Goal: Task Accomplishment & Management: Complete application form

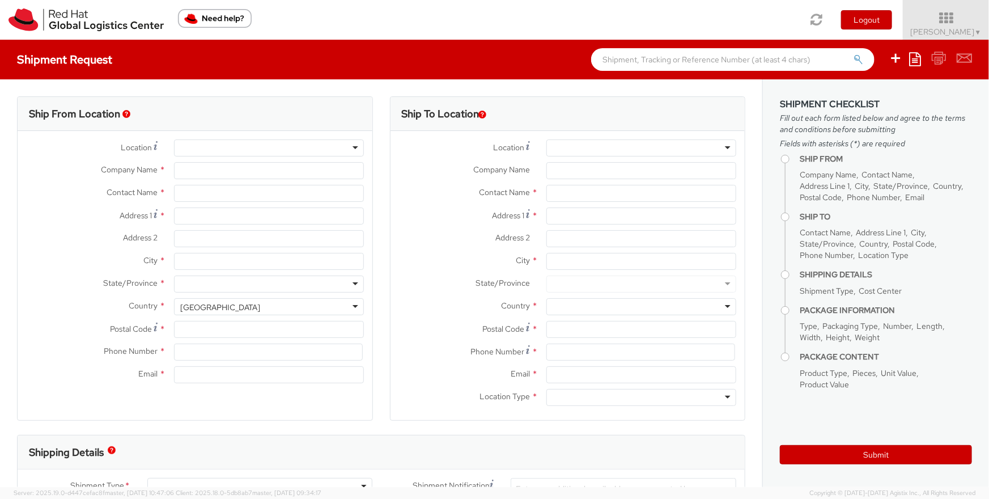
select select "527"
select select
click at [257, 147] on div at bounding box center [269, 147] width 190 height 17
type input "Red Hat Asia Pacific Pte Ltd"
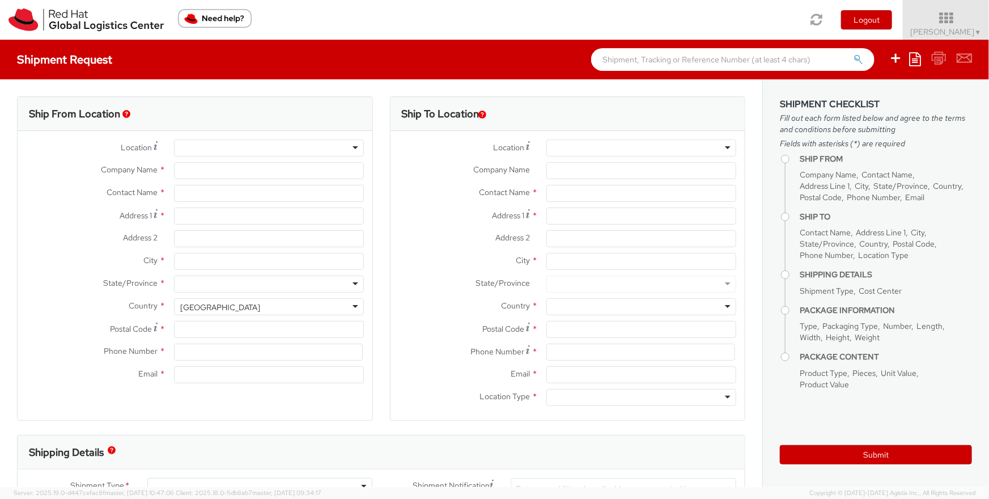
type input "[PERSON_NAME]"
type input "[STREET_ADDRESS]"
type input "CapitaSpring"
type input "[GEOGRAPHIC_DATA]"
type input "048948"
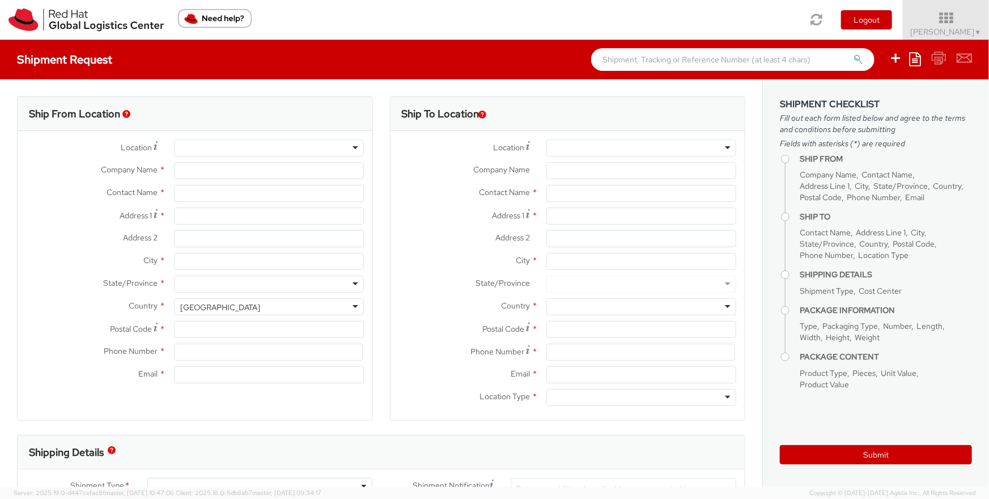
type input "6565125543"
type input "[EMAIL_ADDRESS][DOMAIN_NAME]"
select select "CM"
select select "KGS"
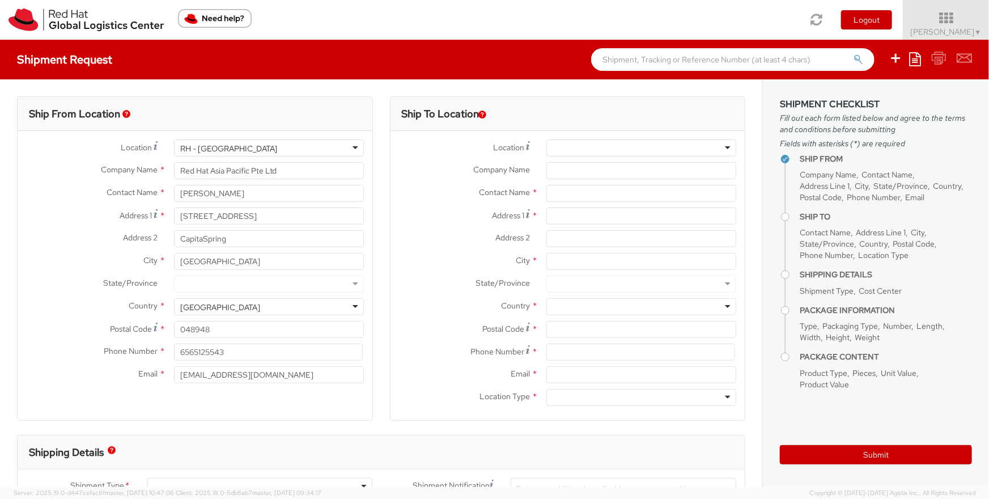
click at [573, 145] on div at bounding box center [641, 147] width 190 height 17
drag, startPoint x: 588, startPoint y: 148, endPoint x: 497, endPoint y: 136, distance: 91.5
click at [499, 137] on div "Location * Company Name * Contact Name * Address 1 * Address 2 * City * State/P…" at bounding box center [567, 275] width 355 height 289
type input "[GEOGRAPHIC_DATA]"
type input "Red Hat Asia Pacific Pte Ltd"
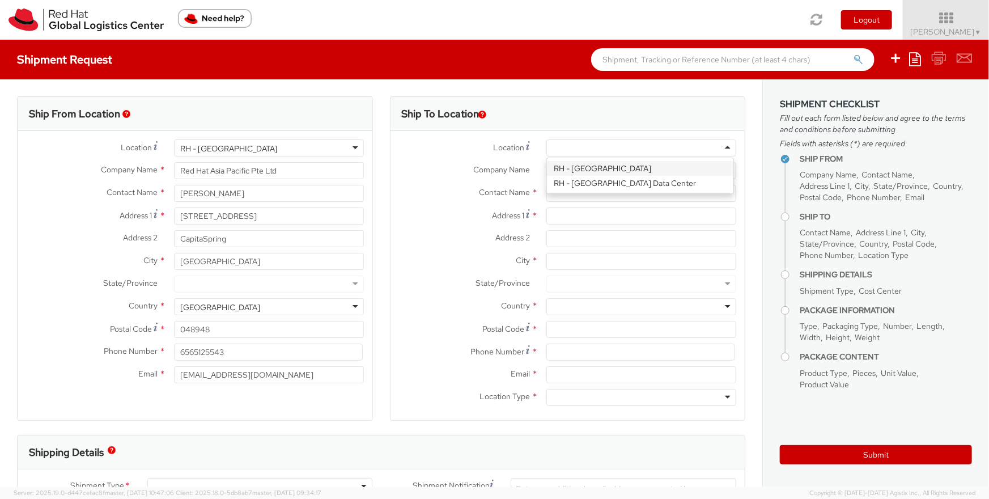
type input "[STREET_ADDRESS]"
type input "CapitaSpring"
type input "[GEOGRAPHIC_DATA]"
type input "048948"
type input "65 6490 4200"
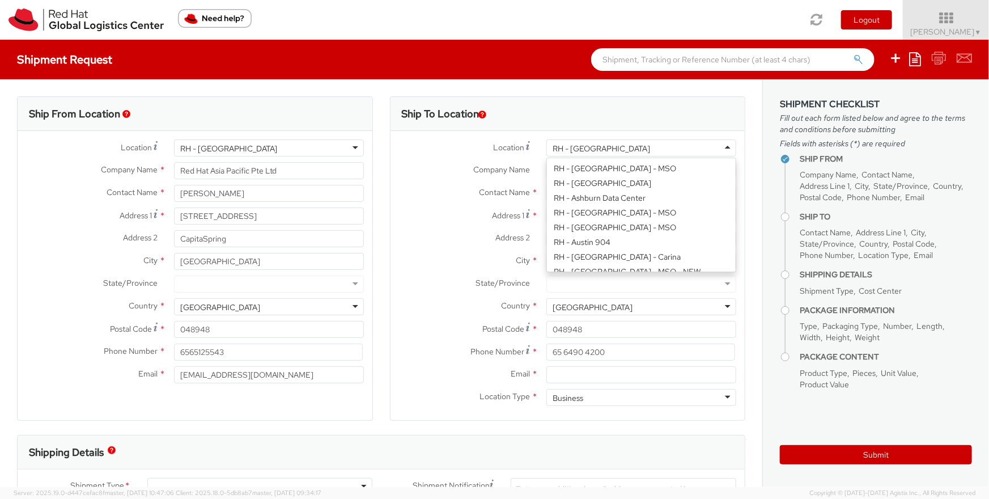
click at [619, 156] on div "RH - [GEOGRAPHIC_DATA]" at bounding box center [641, 147] width 190 height 17
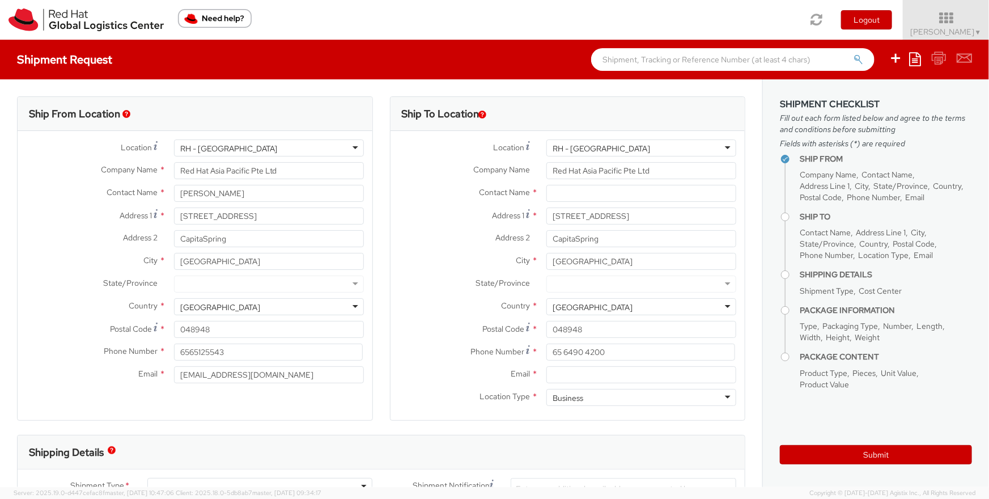
click at [622, 145] on div "RH - [GEOGRAPHIC_DATA]" at bounding box center [641, 147] width 190 height 17
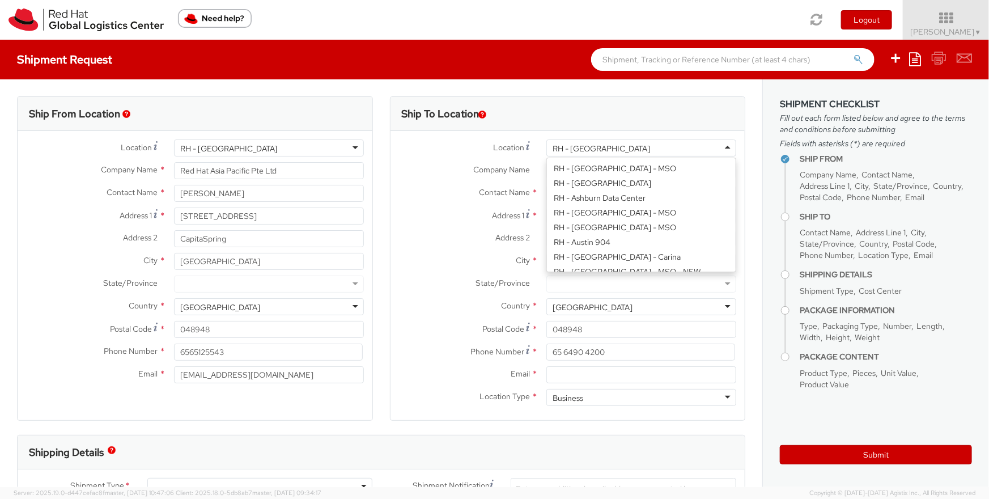
click at [465, 208] on label "Address 1 *" at bounding box center [464, 214] width 148 height 15
click at [546, 208] on input "[STREET_ADDRESS]" at bounding box center [641, 215] width 190 height 17
drag, startPoint x: 620, startPoint y: 148, endPoint x: 579, endPoint y: 143, distance: 41.7
click at [550, 143] on div "RH - [GEOGRAPHIC_DATA]" at bounding box center [641, 147] width 190 height 17
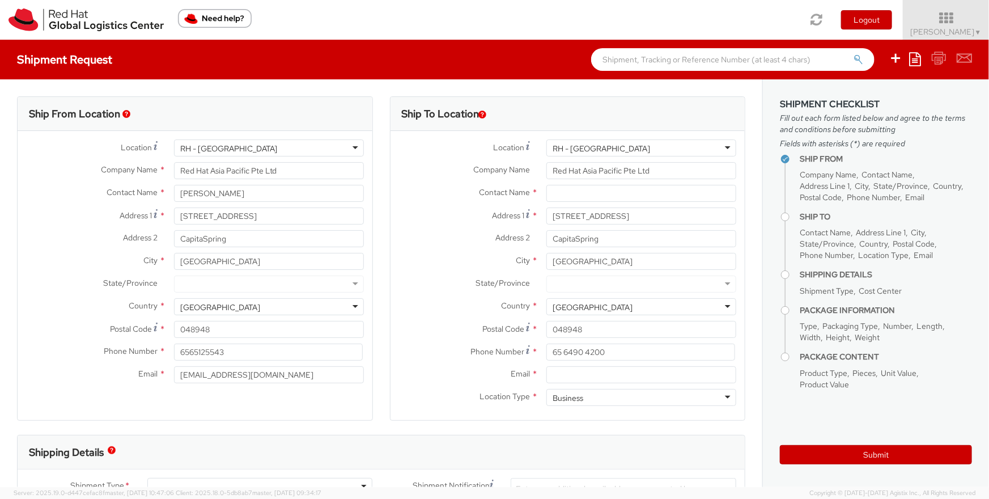
drag, startPoint x: 627, startPoint y: 144, endPoint x: 552, endPoint y: 140, distance: 74.4
click at [552, 140] on div "RH - [GEOGRAPHIC_DATA]" at bounding box center [641, 147] width 190 height 17
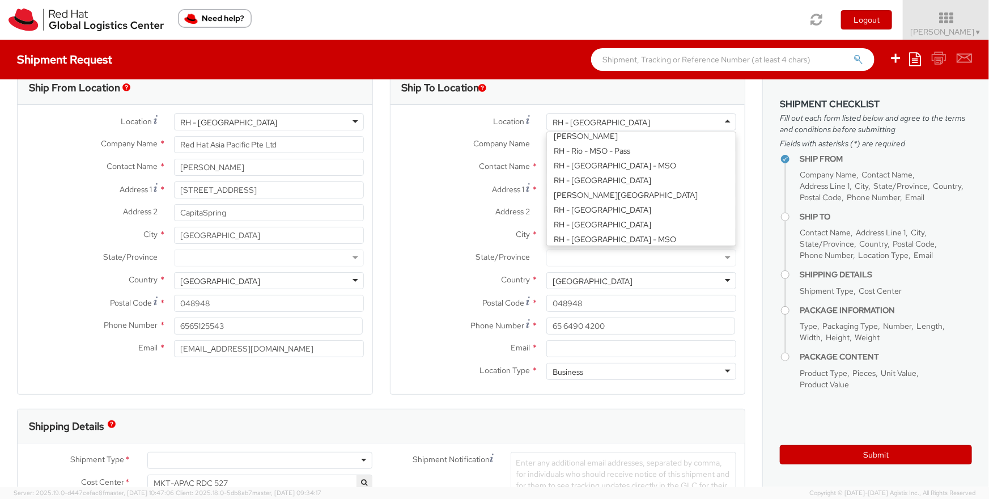
scroll to position [1954, 0]
type input "Pilot Warehouse"
type input "[STREET_ADDRESS]"
type input "Morrisville"
type input "27560"
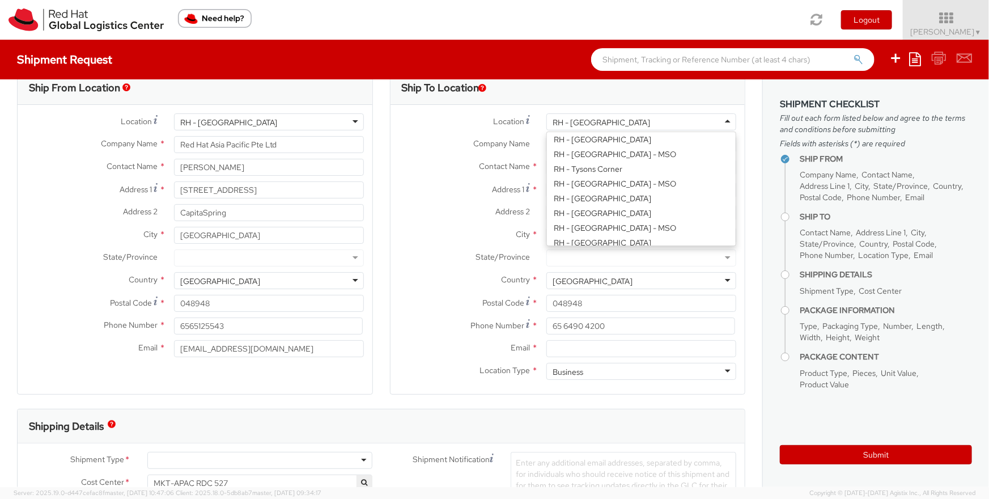
type input "19193013076"
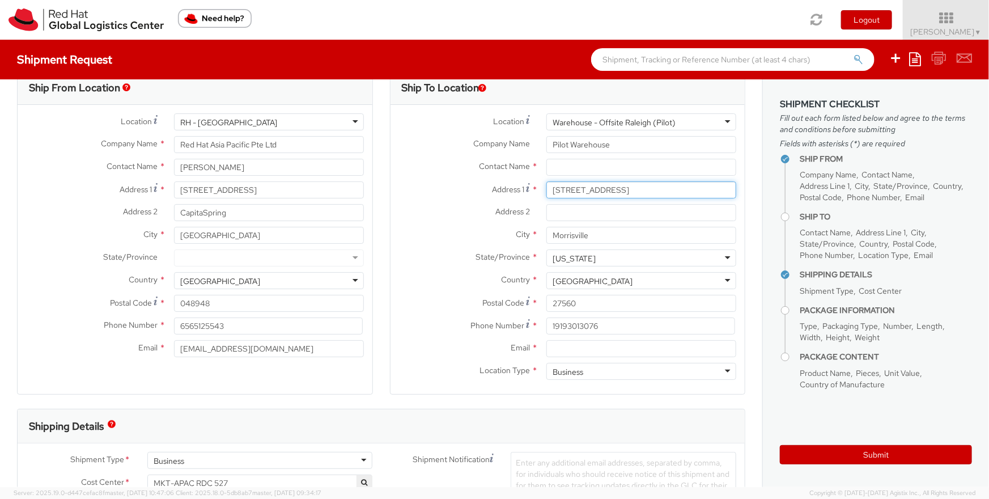
drag, startPoint x: 680, startPoint y: 188, endPoint x: 548, endPoint y: 183, distance: 132.1
click at [548, 183] on input "[STREET_ADDRESS]" at bounding box center [641, 189] width 190 height 17
type input "[STREET_ADDRESS]."
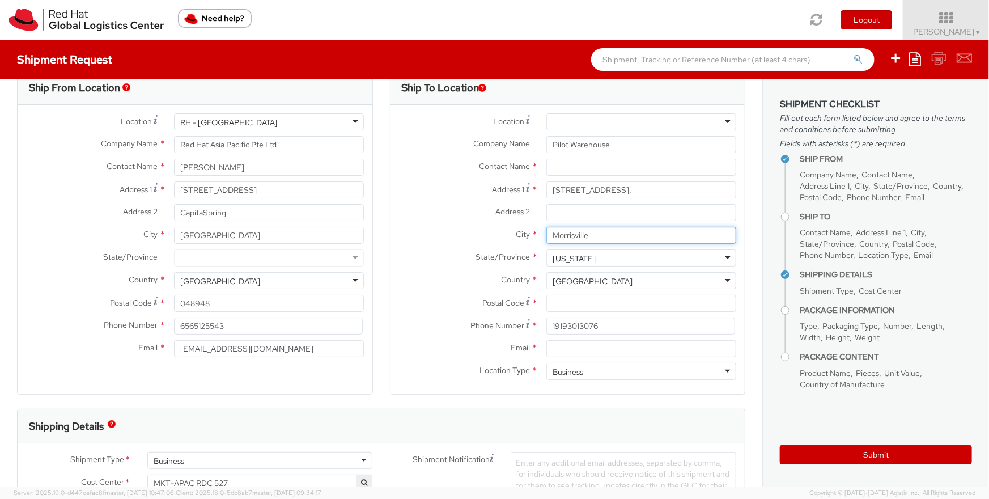
drag, startPoint x: 598, startPoint y: 235, endPoint x: 520, endPoint y: 228, distance: 77.9
click at [520, 228] on div "City * [GEOGRAPHIC_DATA]" at bounding box center [567, 235] width 355 height 17
type input "[GEOGRAPHIC_DATA]"
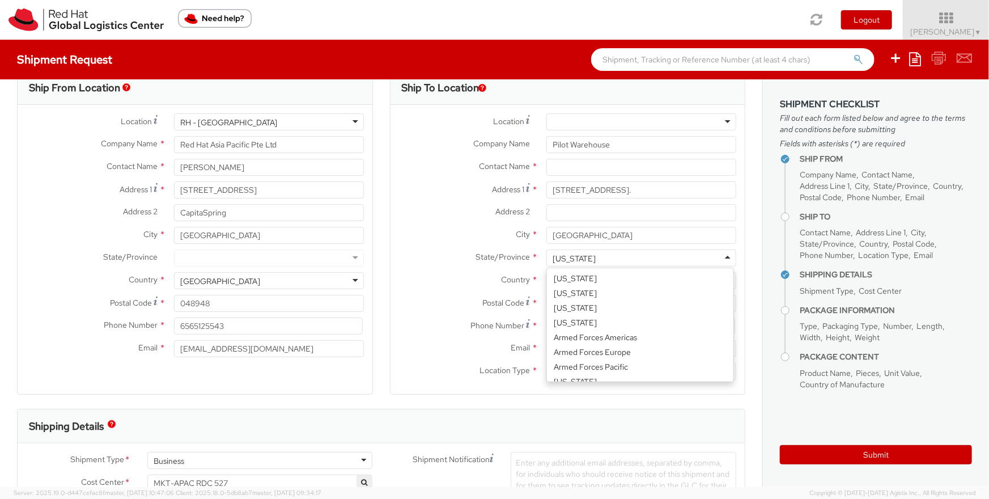
scroll to position [440, 0]
drag, startPoint x: 611, startPoint y: 257, endPoint x: 509, endPoint y: 252, distance: 102.1
click at [509, 252] on div "State/Province * [US_STATE] [US_STATE] [US_STATE] [US_STATE] [US_STATE] [US_STA…" at bounding box center [567, 257] width 355 height 17
click at [385, 346] on div "Ship To Location Location * [GEOGRAPHIC_DATA] - [GEOGRAPHIC_DATA] - [GEOGRAPHIC…" at bounding box center [567, 239] width 373 height 338
click at [633, 129] on div at bounding box center [641, 121] width 190 height 17
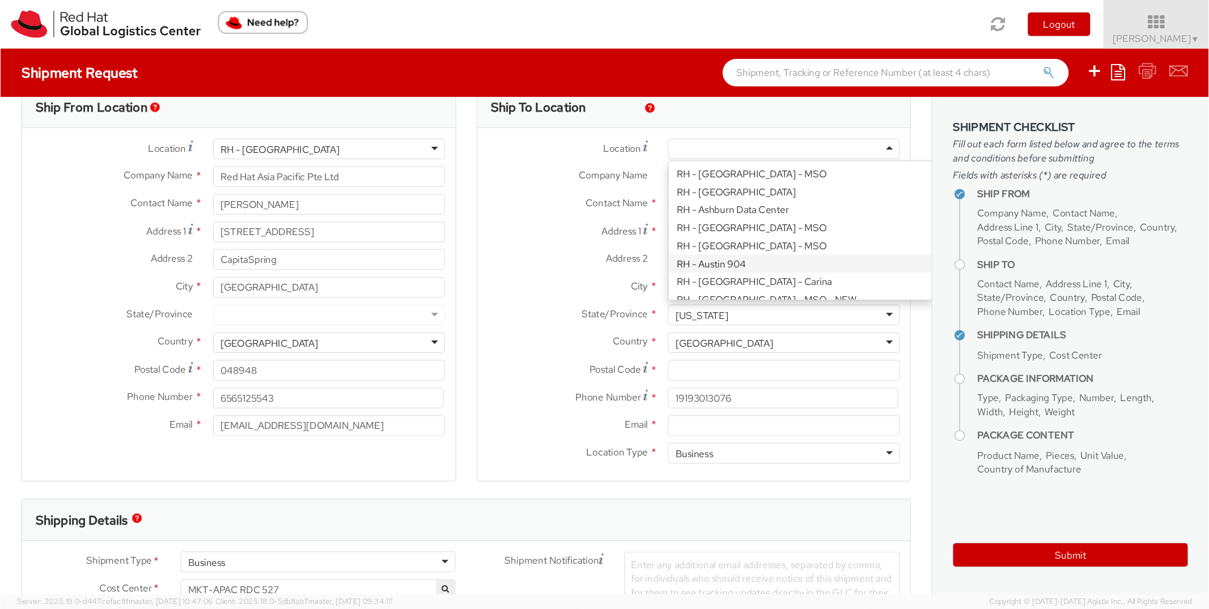
scroll to position [25, 0]
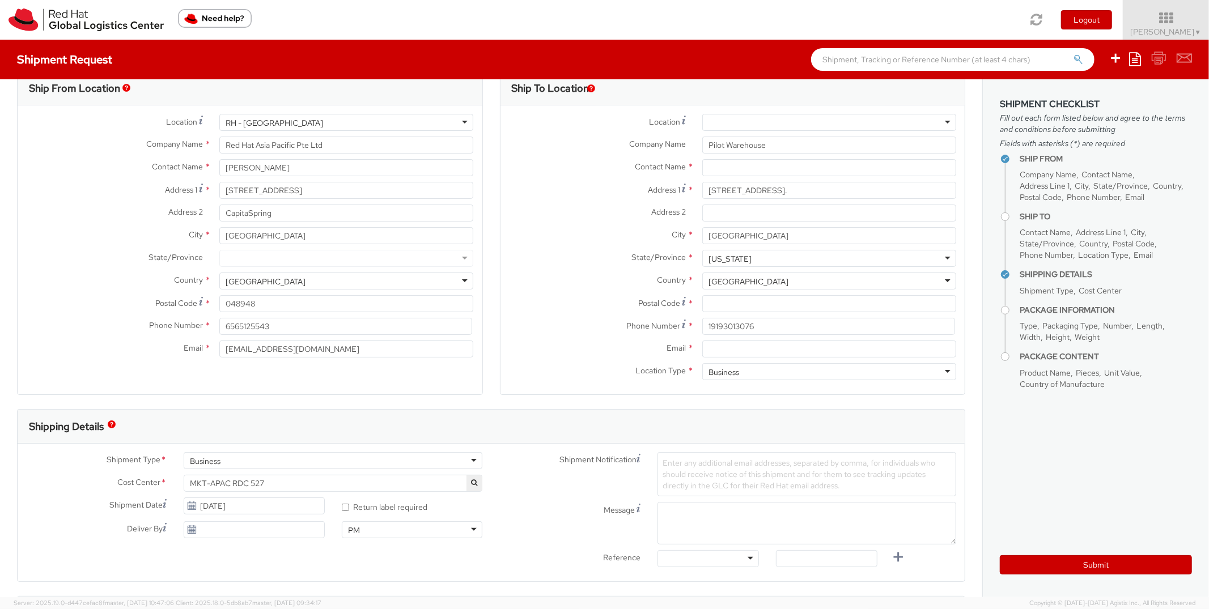
click at [729, 122] on div at bounding box center [829, 122] width 254 height 17
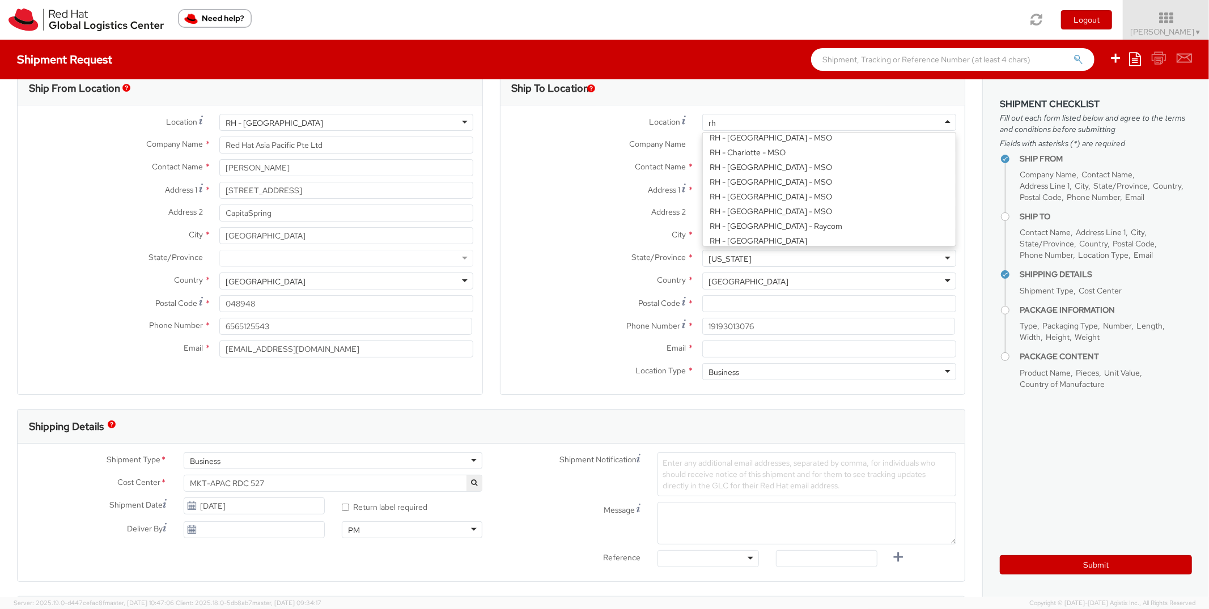
scroll to position [1317, 0]
type input "rh"
